Goal: Navigation & Orientation: Locate item on page

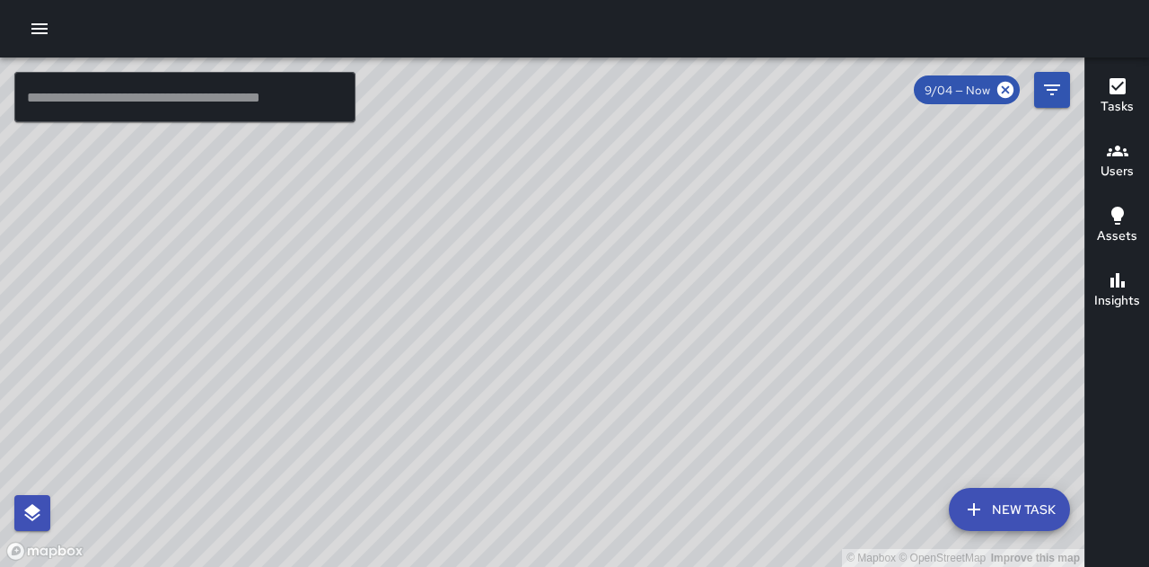
drag, startPoint x: 475, startPoint y: 421, endPoint x: 535, endPoint y: 191, distance: 237.6
click at [533, 207] on div "© Mapbox © OpenStreetMap Improve this map" at bounding box center [542, 311] width 1085 height 509
drag, startPoint x: 837, startPoint y: 268, endPoint x: 814, endPoint y: 343, distance: 78.7
click at [814, 343] on div "© Mapbox © OpenStreetMap Improve this map" at bounding box center [542, 311] width 1085 height 509
drag, startPoint x: 563, startPoint y: 224, endPoint x: 554, endPoint y: 298, distance: 74.2
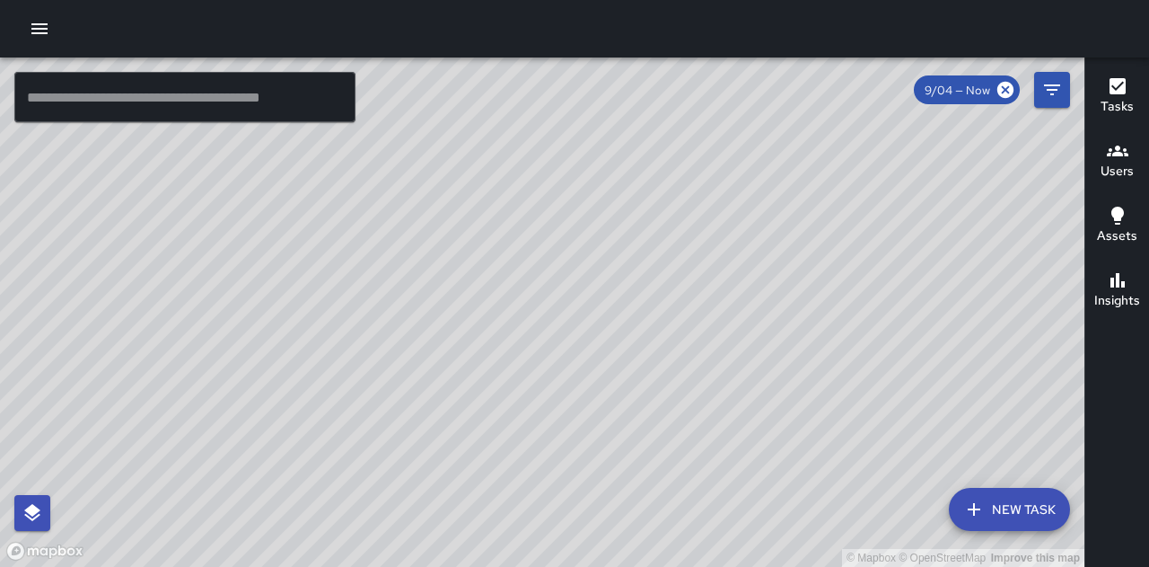
click at [554, 298] on div "© Mapbox © OpenStreetMap Improve this map" at bounding box center [542, 311] width 1085 height 509
drag, startPoint x: 551, startPoint y: 288, endPoint x: 542, endPoint y: 302, distance: 16.2
click at [542, 302] on div "© Mapbox © OpenStreetMap Improve this map" at bounding box center [542, 311] width 1085 height 509
drag, startPoint x: 656, startPoint y: 355, endPoint x: 713, endPoint y: 484, distance: 141.5
click at [713, 484] on div "© Mapbox © OpenStreetMap Improve this map" at bounding box center [542, 311] width 1085 height 509
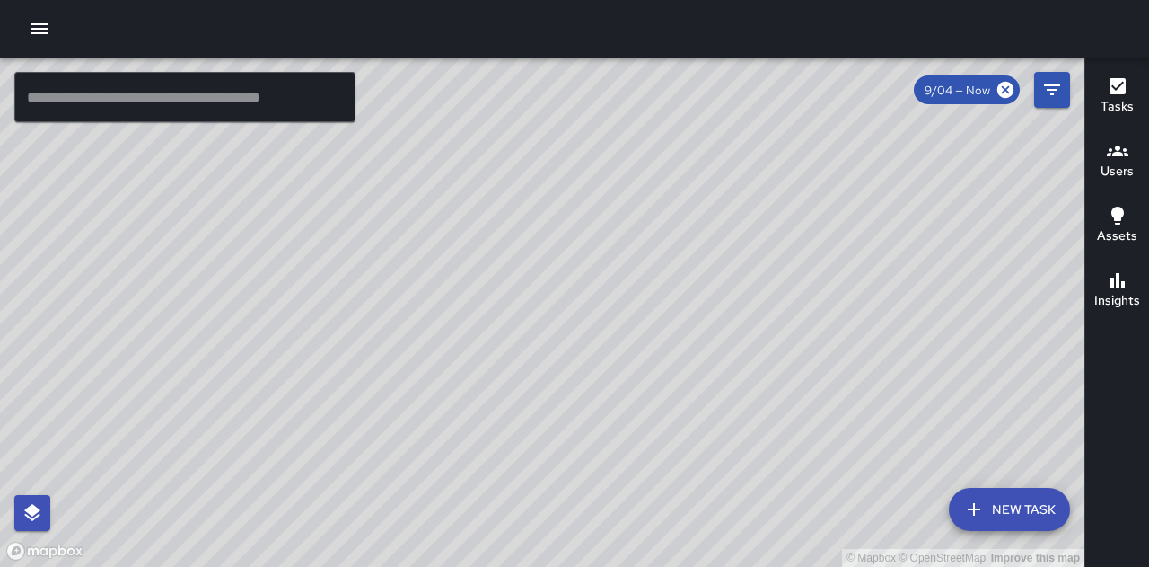
drag, startPoint x: 296, startPoint y: 252, endPoint x: 359, endPoint y: 434, distance: 192.0
click at [359, 434] on div "© Mapbox © OpenStreetMap Improve this map" at bounding box center [542, 311] width 1085 height 509
drag, startPoint x: 614, startPoint y: 394, endPoint x: 485, endPoint y: 240, distance: 201.4
click at [485, 240] on div "© Mapbox © OpenStreetMap Improve this map" at bounding box center [542, 311] width 1085 height 509
drag, startPoint x: 485, startPoint y: 240, endPoint x: 506, endPoint y: 276, distance: 41.4
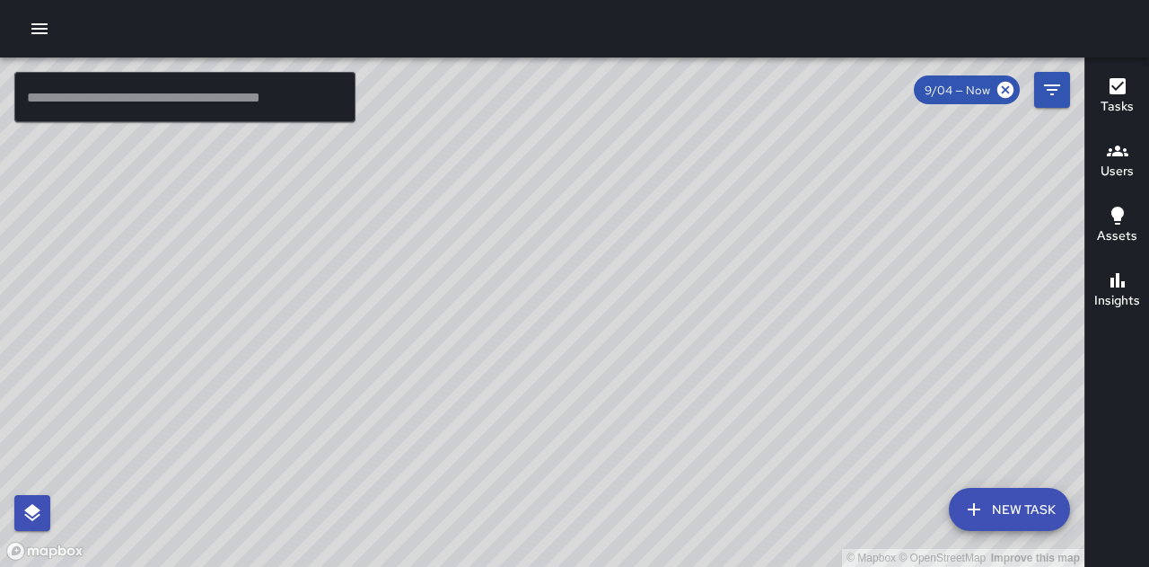
click at [506, 276] on div "© Mapbox © OpenStreetMap Improve this map" at bounding box center [542, 311] width 1085 height 509
drag, startPoint x: 920, startPoint y: 364, endPoint x: 833, endPoint y: 383, distance: 89.3
click at [833, 383] on div "© Mapbox © OpenStreetMap Improve this map" at bounding box center [542, 311] width 1085 height 509
drag, startPoint x: 458, startPoint y: 277, endPoint x: 452, endPoint y: 362, distance: 84.6
click at [451, 381] on div "© Mapbox © OpenStreetMap Improve this map" at bounding box center [542, 311] width 1085 height 509
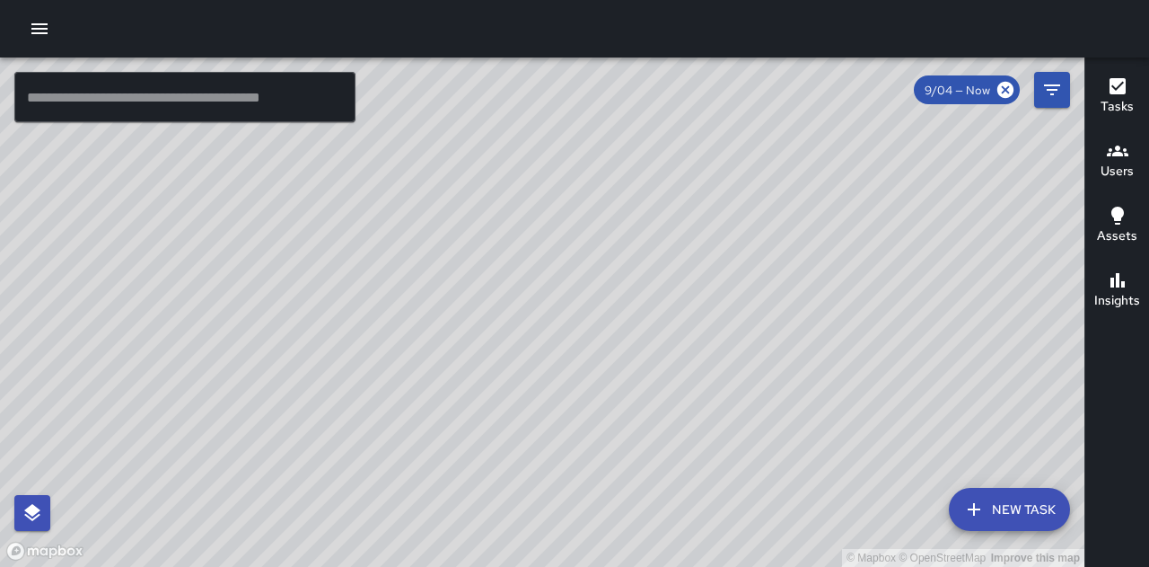
drag, startPoint x: 883, startPoint y: 436, endPoint x: 777, endPoint y: 339, distance: 144.3
click at [777, 339] on div "© Mapbox © OpenStreetMap Improve this map" at bounding box center [542, 311] width 1085 height 509
drag, startPoint x: 777, startPoint y: 339, endPoint x: 742, endPoint y: 378, distance: 52.8
click at [742, 378] on div "© Mapbox © OpenStreetMap Improve this map" at bounding box center [542, 311] width 1085 height 509
drag, startPoint x: 296, startPoint y: 233, endPoint x: 396, endPoint y: 395, distance: 189.9
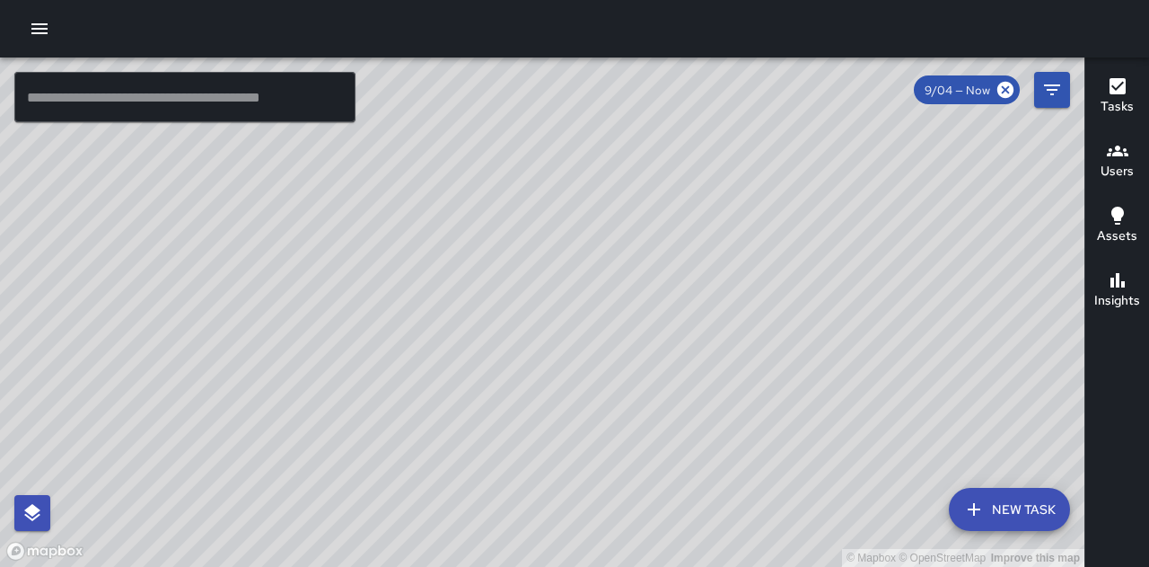
click at [393, 400] on div "© Mapbox © OpenStreetMap Improve this map" at bounding box center [542, 311] width 1085 height 509
drag, startPoint x: 488, startPoint y: 416, endPoint x: 450, endPoint y: 324, distance: 99.1
click at [450, 324] on div "© Mapbox © OpenStreetMap Improve this map" at bounding box center [542, 311] width 1085 height 509
drag, startPoint x: 521, startPoint y: 343, endPoint x: 549, endPoint y: 337, distance: 28.5
click at [549, 337] on div "© Mapbox © OpenStreetMap Improve this map" at bounding box center [542, 311] width 1085 height 509
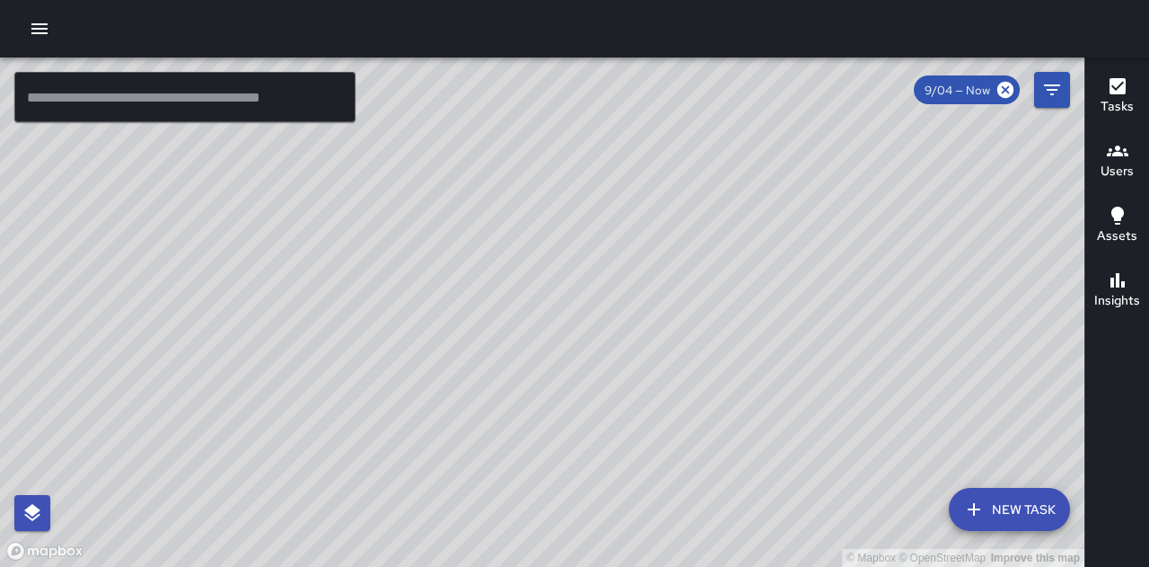
drag, startPoint x: 839, startPoint y: 394, endPoint x: 667, endPoint y: 302, distance: 194.9
click at [668, 302] on div "© Mapbox © OpenStreetMap Improve this map" at bounding box center [542, 311] width 1085 height 509
drag, startPoint x: 1000, startPoint y: 355, endPoint x: 971, endPoint y: 367, distance: 32.2
click at [971, 367] on div "© Mapbox © OpenStreetMap Improve this map" at bounding box center [542, 311] width 1085 height 509
drag, startPoint x: 778, startPoint y: 466, endPoint x: 744, endPoint y: 419, distance: 57.8
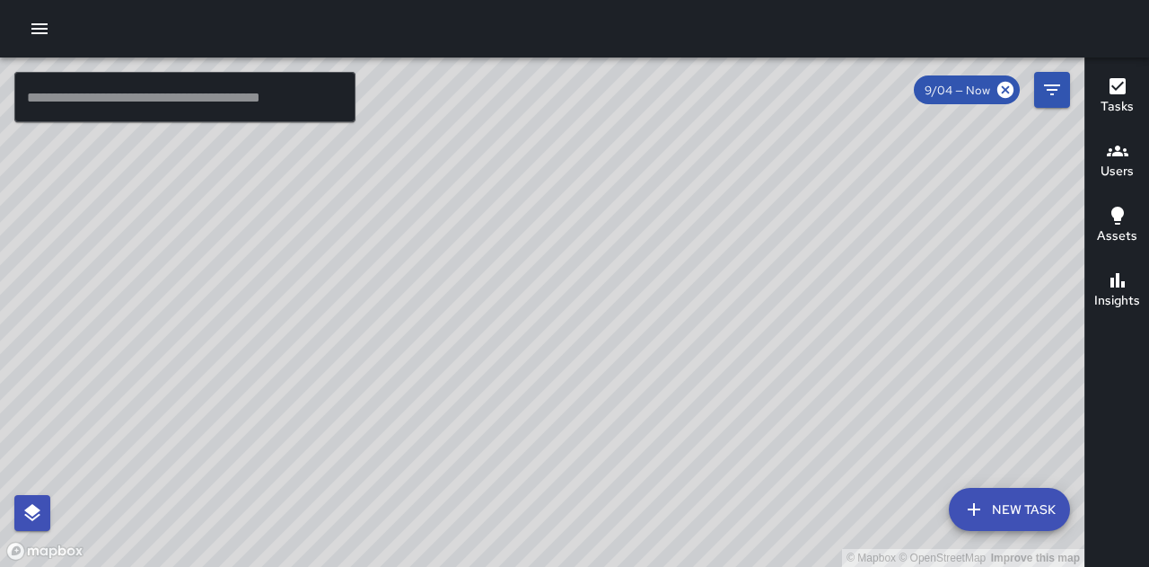
click at [744, 419] on div "© Mapbox © OpenStreetMap Improve this map" at bounding box center [542, 311] width 1085 height 509
drag, startPoint x: 742, startPoint y: 357, endPoint x: 699, endPoint y: 387, distance: 52.3
click at [699, 387] on div "© Mapbox © OpenStreetMap Improve this map" at bounding box center [542, 311] width 1085 height 509
drag, startPoint x: 699, startPoint y: 387, endPoint x: 755, endPoint y: 370, distance: 59.1
click at [755, 370] on div "© Mapbox © OpenStreetMap Improve this map" at bounding box center [542, 311] width 1085 height 509
